Goal: Task Accomplishment & Management: Complete application form

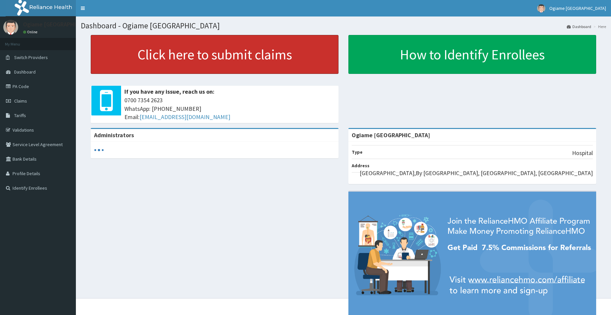
click at [196, 54] on link "Click here to submit claims" at bounding box center [215, 54] width 248 height 39
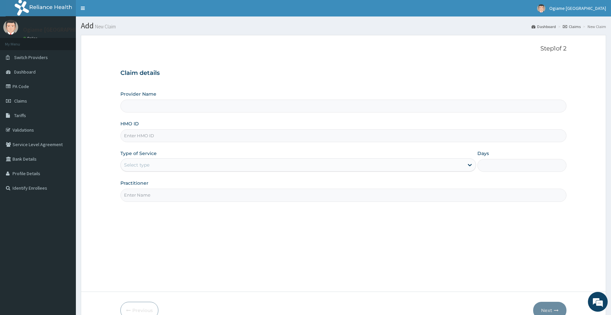
type input "Ogiame [GEOGRAPHIC_DATA]"
type input "DCO/10006/A"
click at [178, 164] on div "Select type" at bounding box center [292, 165] width 343 height 11
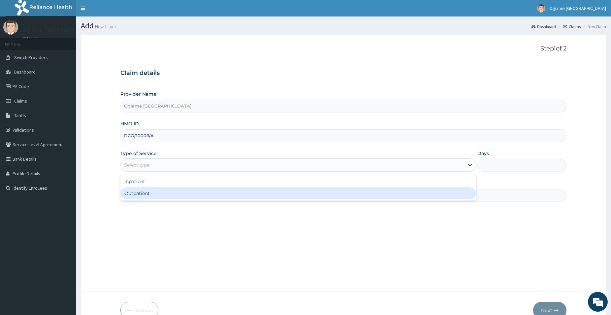
click at [160, 195] on div "Outpatient" at bounding box center [298, 193] width 356 height 12
type input "1"
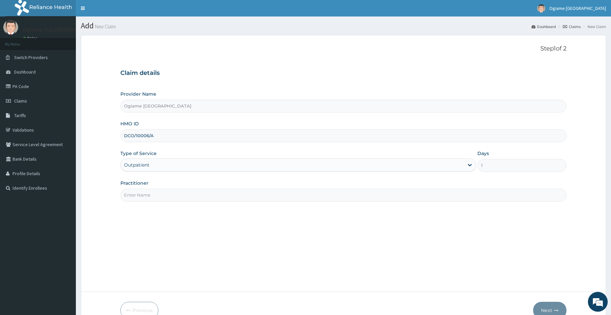
click at [159, 195] on input "Practitioner" at bounding box center [343, 195] width 446 height 13
type input "DR.NOEL"
click at [550, 309] on button "Next" at bounding box center [549, 310] width 33 height 17
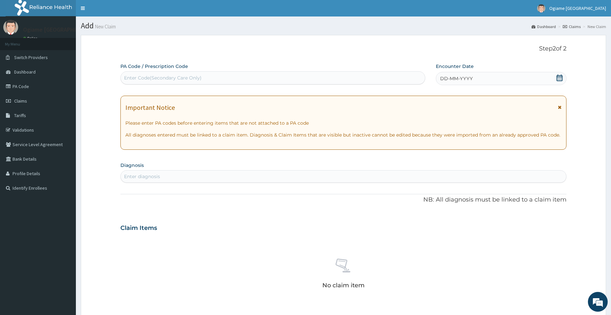
click at [561, 76] on icon at bounding box center [560, 78] width 6 height 7
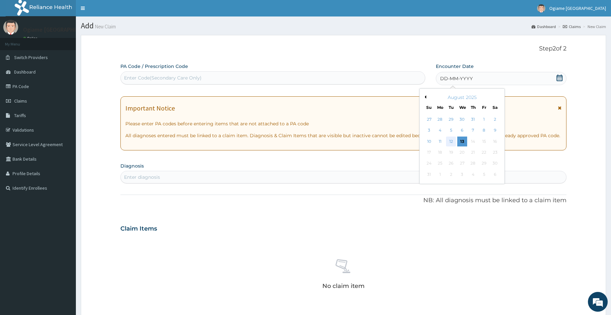
click at [450, 140] on div "12" at bounding box center [451, 142] width 10 height 10
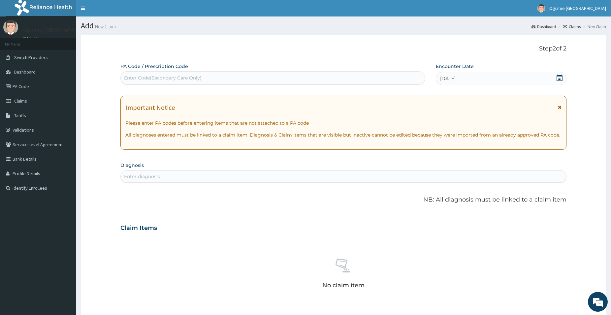
click at [344, 176] on div "Enter diagnosis" at bounding box center [344, 176] width 446 height 11
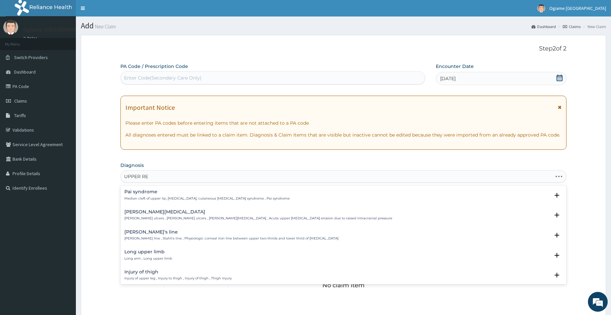
type input "UPPER RES"
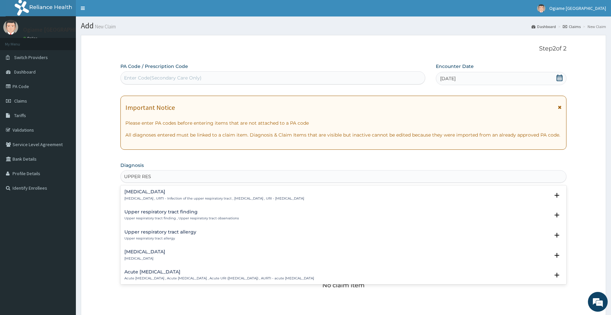
click at [170, 193] on h4 "Upper respiratory infection" at bounding box center [214, 191] width 180 height 5
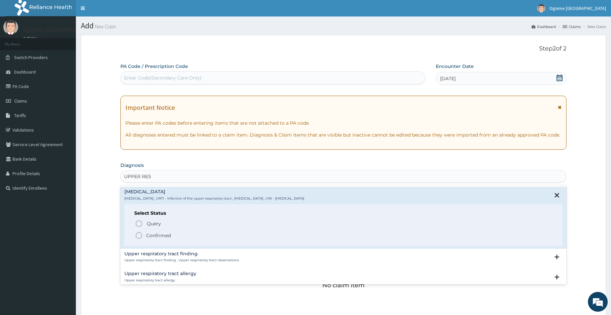
click at [160, 232] on p "Confirmed" at bounding box center [158, 235] width 25 height 7
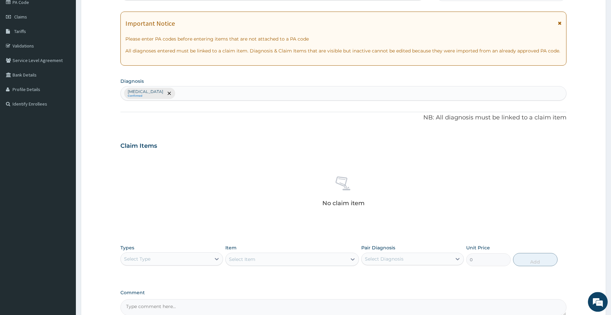
scroll to position [154, 0]
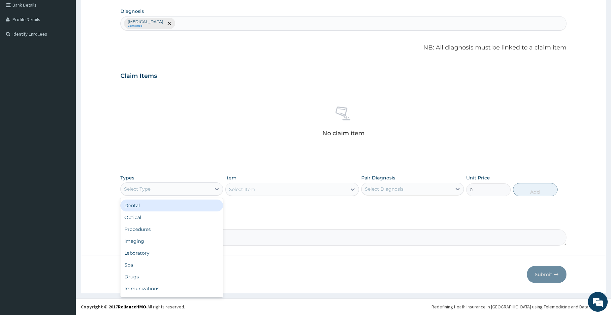
click at [196, 185] on div "Select Type" at bounding box center [166, 189] width 90 height 11
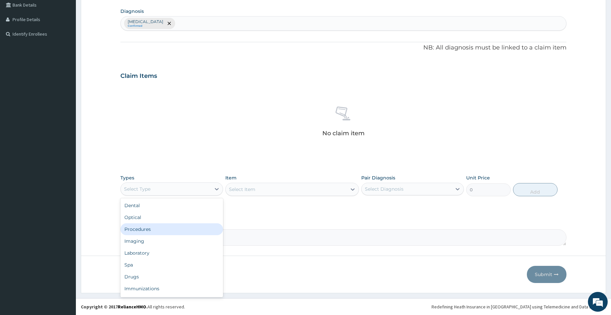
click at [183, 228] on div "Procedures" at bounding box center [171, 229] width 103 height 12
click at [294, 194] on div "Select Item" at bounding box center [292, 189] width 134 height 13
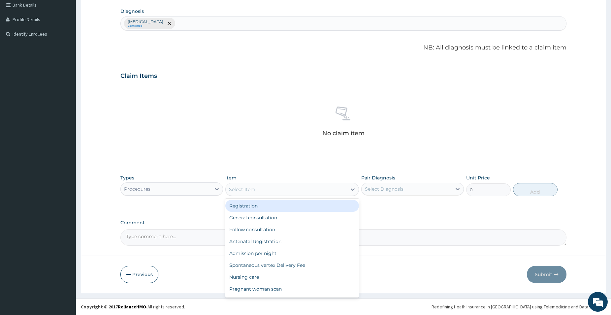
click at [295, 192] on div "Select Item" at bounding box center [286, 189] width 121 height 11
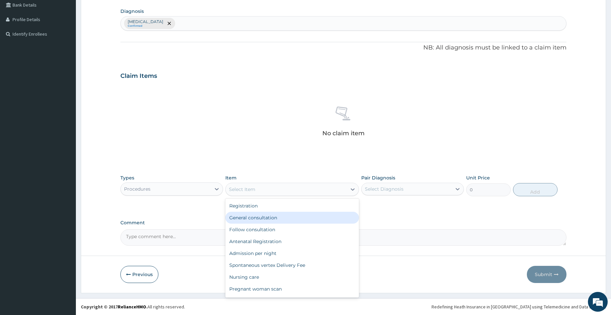
click at [276, 218] on div "General consultation" at bounding box center [292, 218] width 134 height 12
type input "1500"
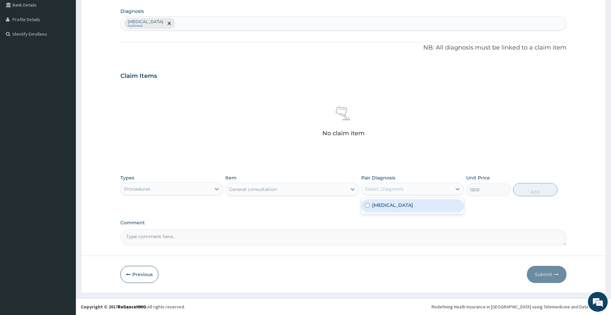
click at [389, 191] on div "Select Diagnosis" at bounding box center [384, 189] width 39 height 7
click at [391, 208] on label "Upper respiratory infection" at bounding box center [392, 205] width 41 height 7
checkbox input "true"
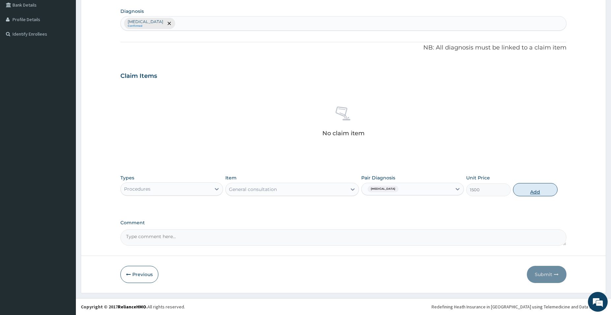
click at [533, 189] on button "Add" at bounding box center [535, 189] width 45 height 13
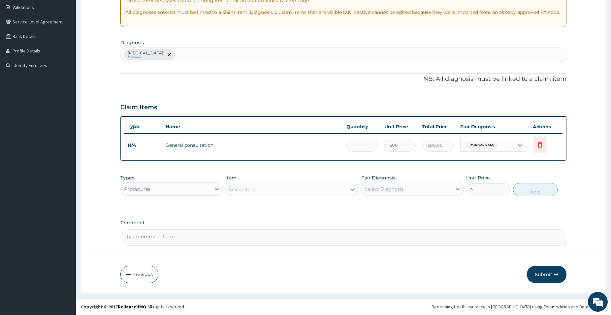
scroll to position [123, 0]
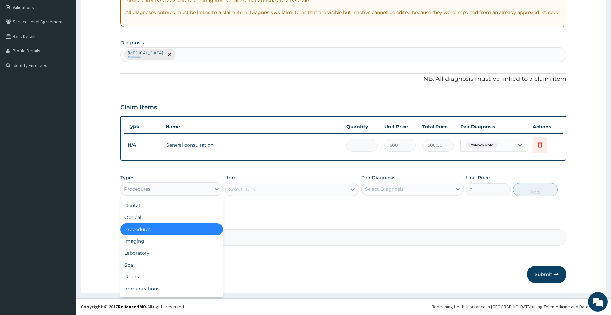
click at [200, 188] on div "Procedures" at bounding box center [166, 189] width 90 height 11
click at [182, 255] on div "Laboratory" at bounding box center [171, 253] width 103 height 12
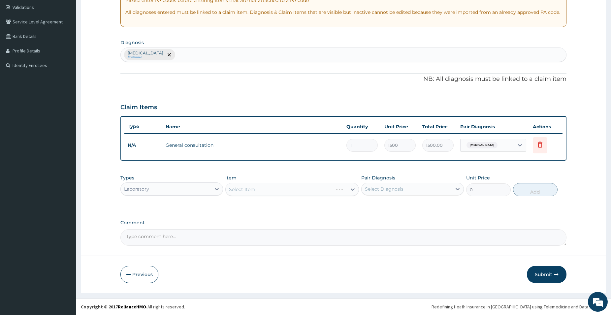
click at [291, 189] on div "Select Item" at bounding box center [292, 189] width 134 height 13
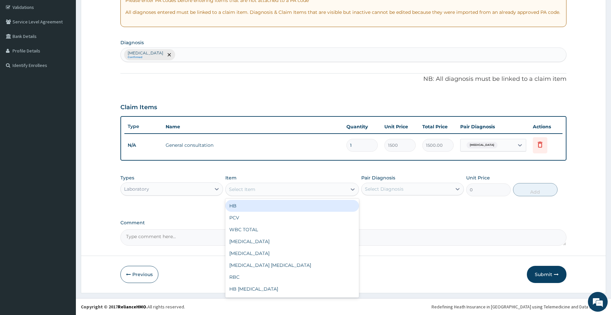
click at [291, 189] on div "Select Item" at bounding box center [286, 189] width 121 height 11
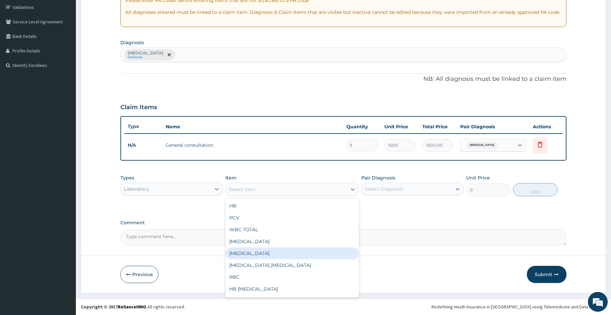
click at [291, 252] on div "FULL BLOOD COUNT" at bounding box center [292, 254] width 134 height 12
type input "2000"
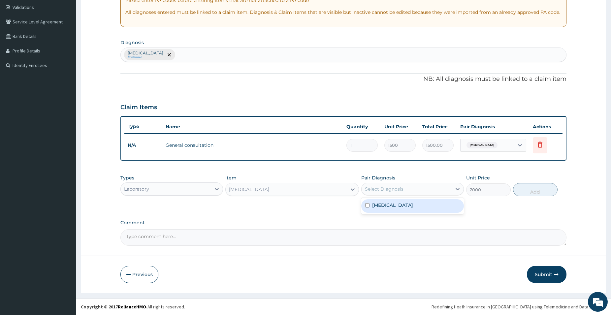
click at [413, 188] on div "Select Diagnosis" at bounding box center [407, 189] width 90 height 11
click at [411, 207] on label "Upper respiratory infection" at bounding box center [392, 205] width 41 height 7
checkbox input "true"
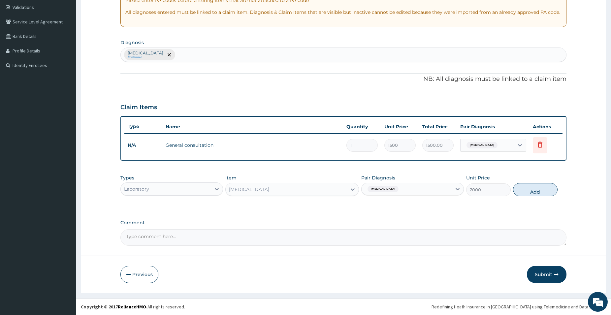
click at [538, 190] on button "Add" at bounding box center [535, 189] width 45 height 13
type input "0"
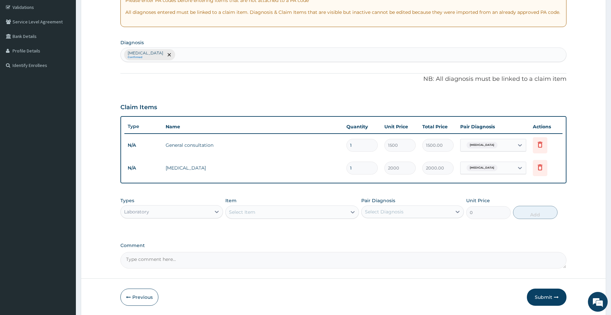
click at [201, 216] on div "Laboratory" at bounding box center [166, 212] width 90 height 11
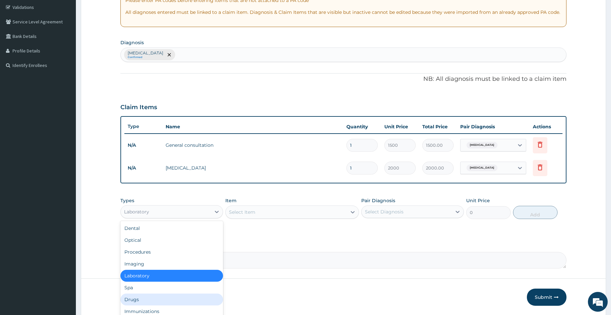
click at [193, 295] on div "Drugs" at bounding box center [171, 300] width 103 height 12
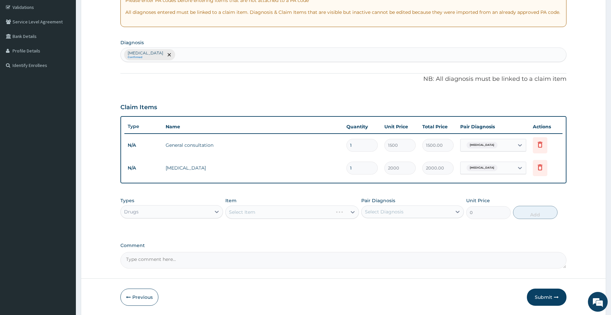
click at [286, 211] on div "Select Item" at bounding box center [292, 212] width 134 height 13
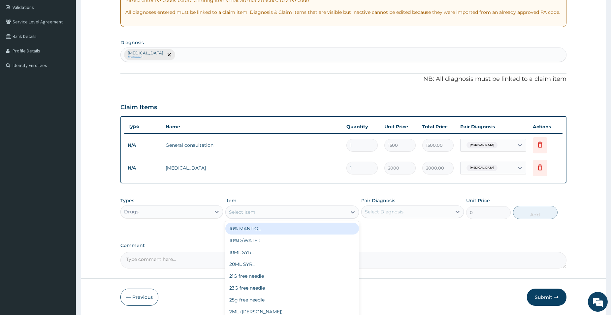
click at [286, 211] on div "Select Item" at bounding box center [286, 212] width 121 height 11
type input "LORAT"
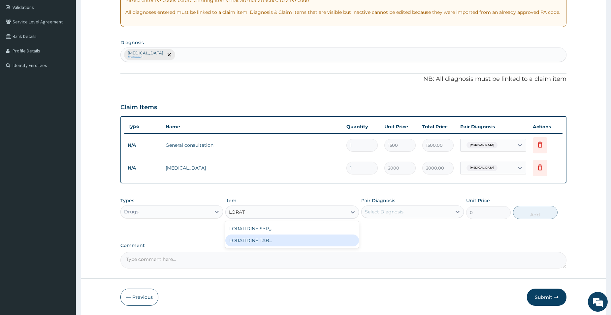
click at [273, 240] on div "LORATIDINE TAB..." at bounding box center [292, 241] width 134 height 12
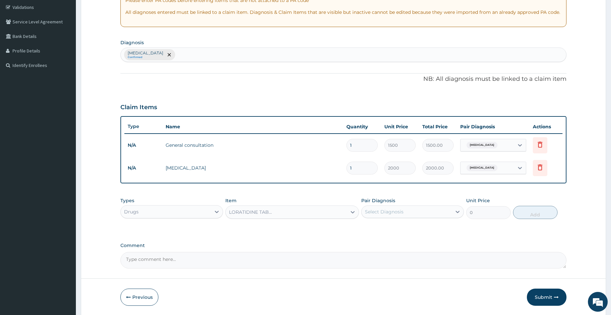
type input "30"
click at [406, 210] on div "Select Diagnosis" at bounding box center [407, 212] width 90 height 11
click at [391, 229] on label "Upper respiratory infection" at bounding box center [392, 228] width 41 height 7
checkbox input "true"
click at [535, 215] on button "Add" at bounding box center [535, 212] width 45 height 13
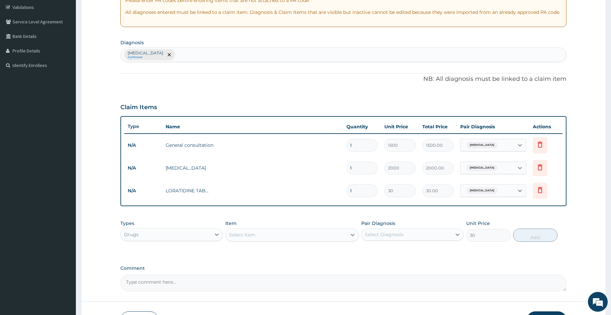
type input "0"
type input "10"
type input "300.00"
type input "10"
click at [293, 232] on div "Select Item" at bounding box center [286, 235] width 121 height 11
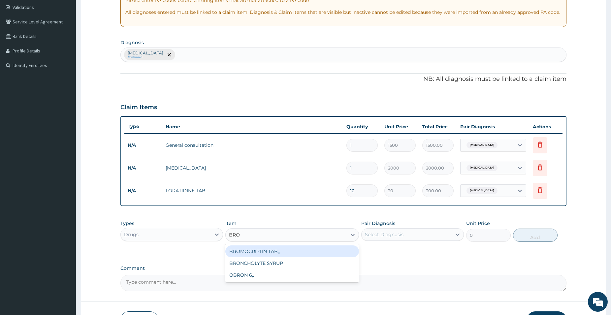
type input "BRON"
click at [294, 248] on div "BRONCHOLYTE SYRUP" at bounding box center [292, 252] width 134 height 12
type input "600"
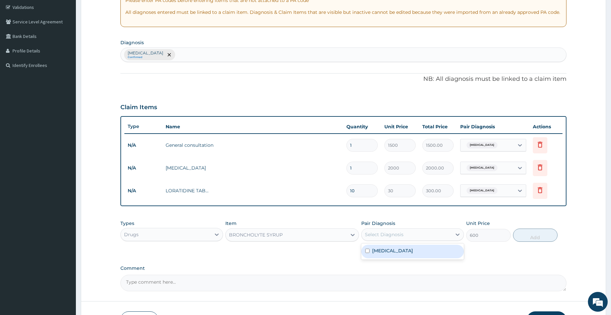
drag, startPoint x: 411, startPoint y: 230, endPoint x: 413, endPoint y: 236, distance: 7.0
click at [411, 233] on div "Select Diagnosis" at bounding box center [407, 234] width 90 height 11
click at [413, 254] on label "Upper respiratory infection" at bounding box center [392, 251] width 41 height 7
checkbox input "true"
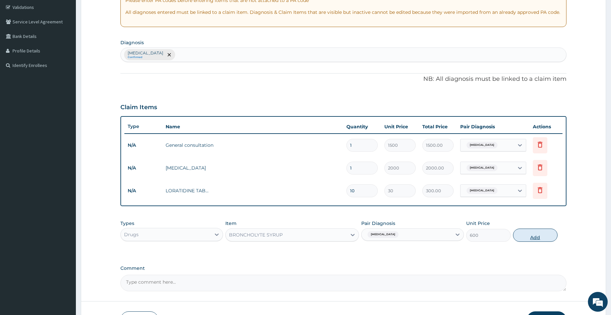
click at [536, 236] on button "Add" at bounding box center [535, 235] width 45 height 13
type input "0"
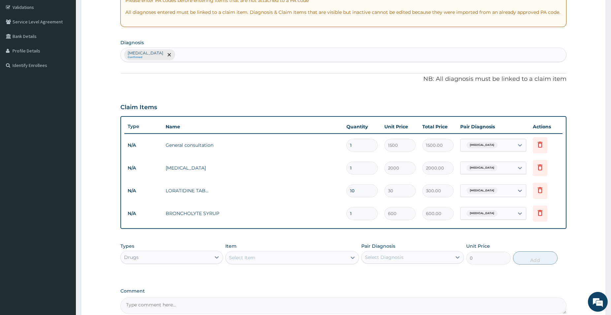
scroll to position [191, 0]
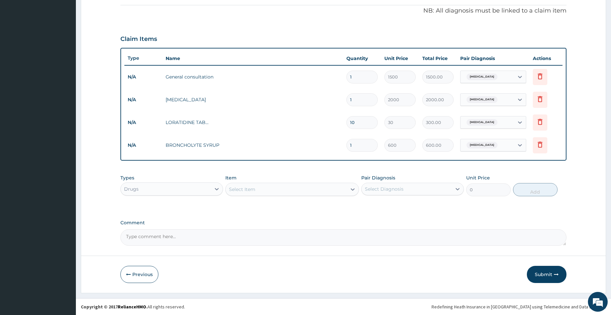
click at [295, 192] on div "Select Item" at bounding box center [286, 189] width 121 height 11
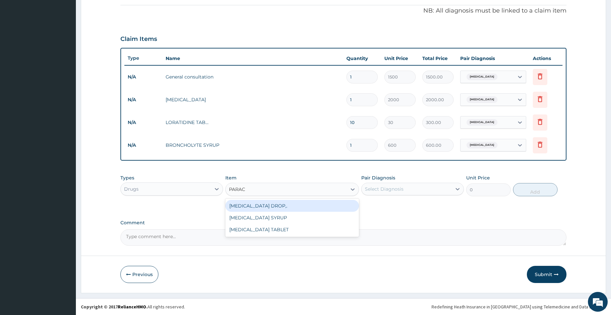
type input "PARACE"
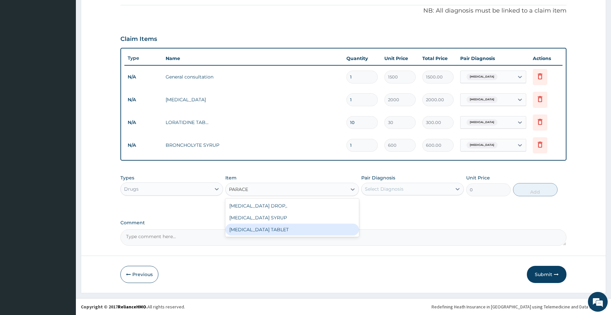
click at [280, 230] on div "PARACETAMOL TABLET" at bounding box center [292, 230] width 134 height 12
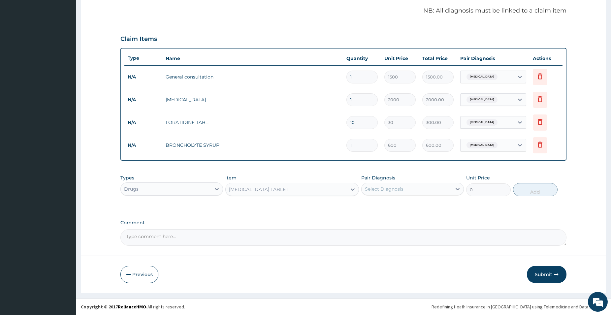
type input "10"
click at [404, 185] on div "Select Diagnosis" at bounding box center [407, 189] width 90 height 11
click at [400, 207] on label "Upper respiratory infection" at bounding box center [392, 205] width 41 height 7
checkbox input "true"
click at [537, 190] on button "Add" at bounding box center [535, 189] width 45 height 13
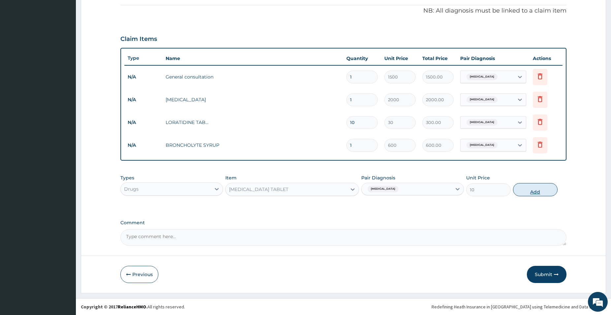
type input "0"
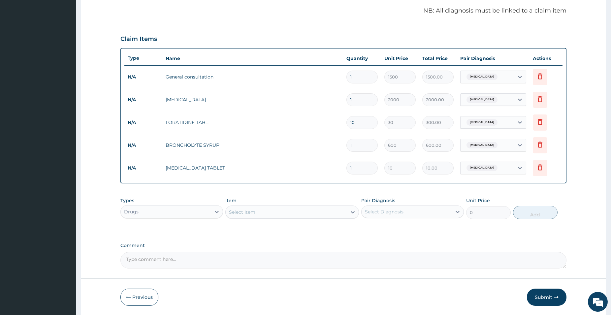
type input "0.00"
type input "3"
type input "30.00"
type input "30"
type input "300.00"
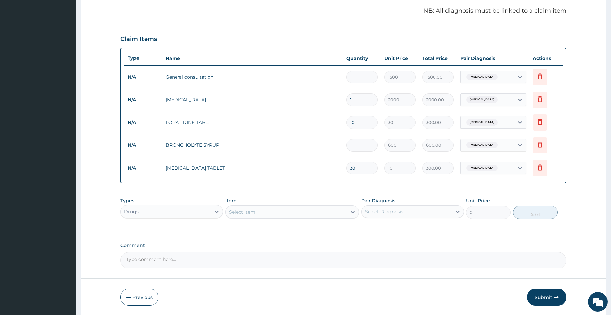
type input "30"
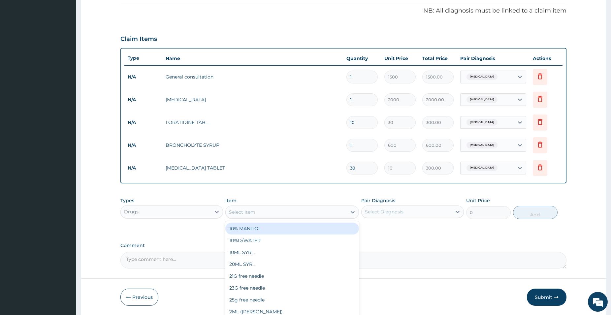
click at [275, 214] on div "Select Item" at bounding box center [286, 212] width 121 height 11
type input "AZITH"
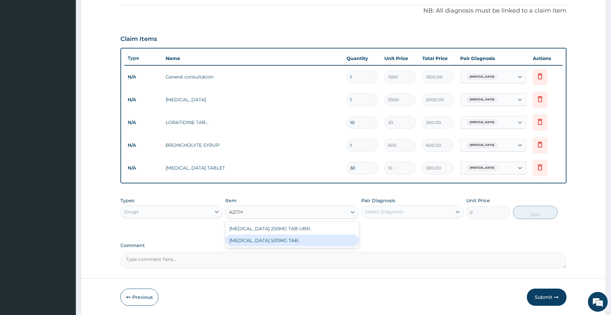
click at [289, 238] on div "AZITHROMYCIN 500MG TAB.." at bounding box center [292, 241] width 134 height 12
type input "200"
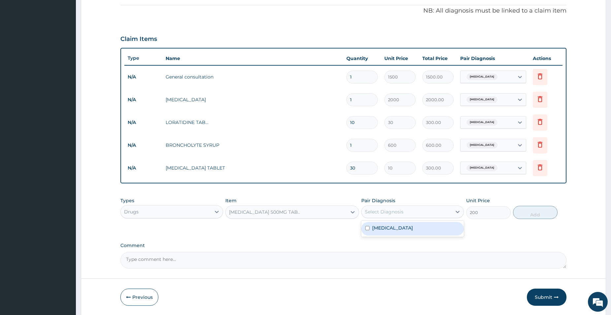
click at [432, 211] on div "Select Diagnosis" at bounding box center [407, 212] width 90 height 11
click at [413, 229] on label "Upper respiratory infection" at bounding box center [392, 228] width 41 height 7
checkbox input "true"
click at [534, 214] on button "Add" at bounding box center [535, 212] width 45 height 13
type input "0"
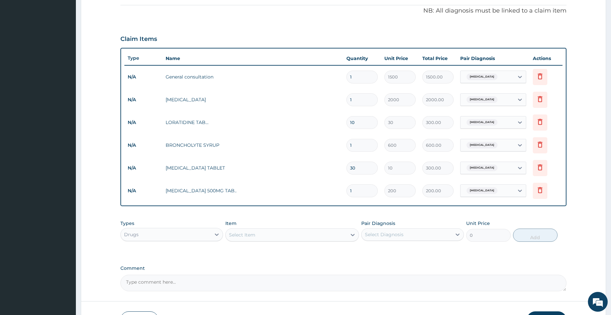
type input "10"
type input "2000.00"
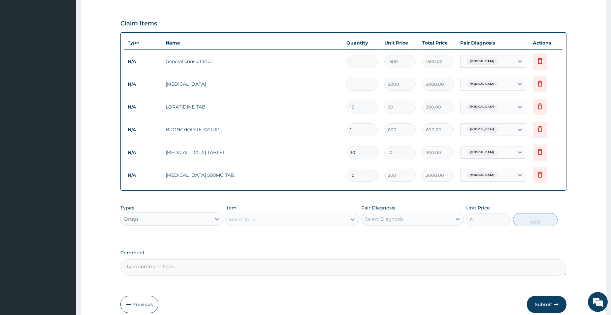
scroll to position [237, 0]
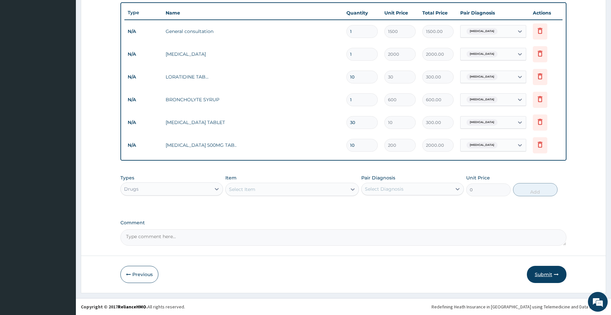
type input "10"
click at [540, 272] on button "Submit" at bounding box center [547, 274] width 40 height 17
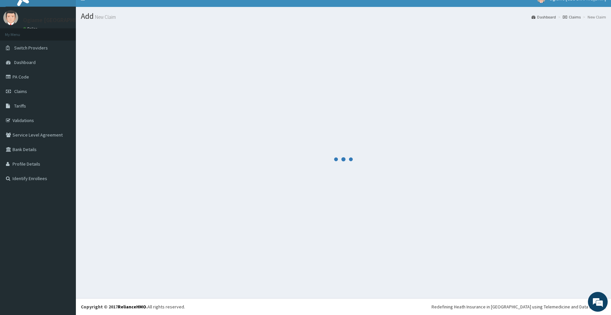
scroll to position [10, 0]
